Goal: Task Accomplishment & Management: Manage account settings

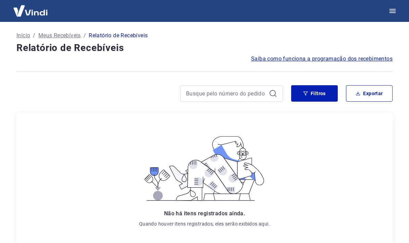
click at [372, 58] on span "Saiba como funciona a programação dos recebimentos" at bounding box center [322, 59] width 142 height 8
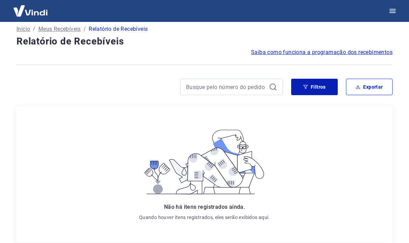
click at [330, 88] on button "Filtros" at bounding box center [315, 87] width 47 height 16
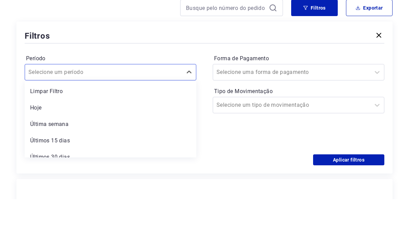
scroll to position [62, 0]
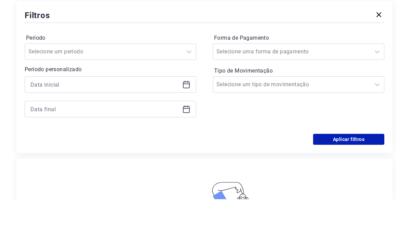
click at [88, 178] on div "Aplicar filtros" at bounding box center [205, 183] width 360 height 11
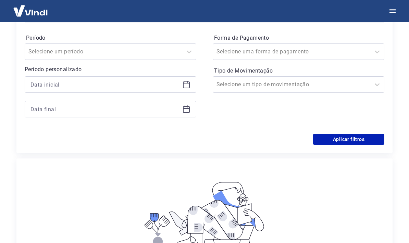
click at [356, 140] on button "Aplicar filtros" at bounding box center [348, 139] width 71 height 11
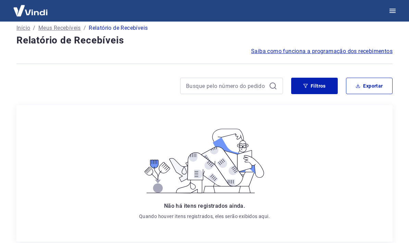
scroll to position [0, 0]
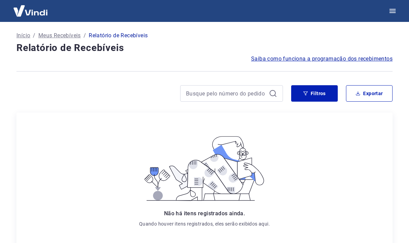
click at [376, 92] on button "Exportar" at bounding box center [369, 93] width 47 height 16
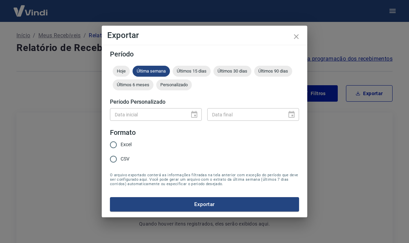
click at [300, 39] on icon "close" at bounding box center [297, 37] width 8 height 8
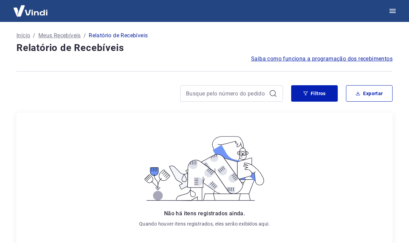
click at [68, 39] on p "Meus Recebíveis" at bounding box center [59, 36] width 43 height 8
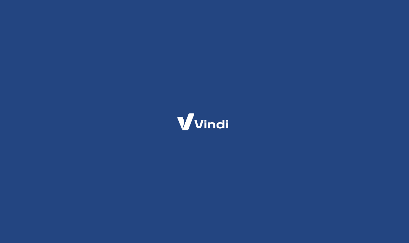
click at [23, 35] on div at bounding box center [204, 121] width 409 height 243
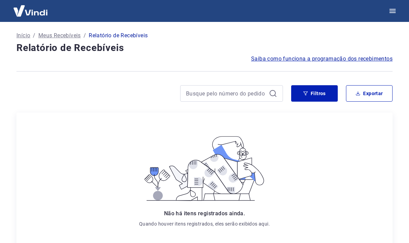
click at [25, 33] on p "Início" at bounding box center [23, 36] width 14 height 8
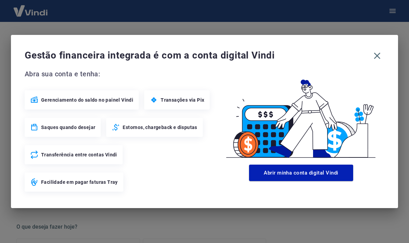
click at [65, 100] on span "Gerenciamento do saldo no painel Vindi" at bounding box center [87, 100] width 92 height 7
click at [65, 99] on span "Gerenciamento do saldo no painel Vindi" at bounding box center [87, 100] width 92 height 7
click at [384, 53] on button "button" at bounding box center [377, 56] width 14 height 14
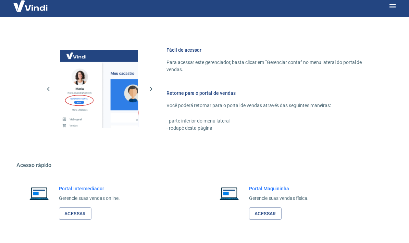
scroll to position [376, 0]
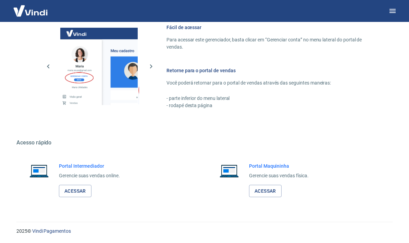
click at [66, 188] on link "Acessar" at bounding box center [75, 191] width 33 height 13
